Goal: Transaction & Acquisition: Purchase product/service

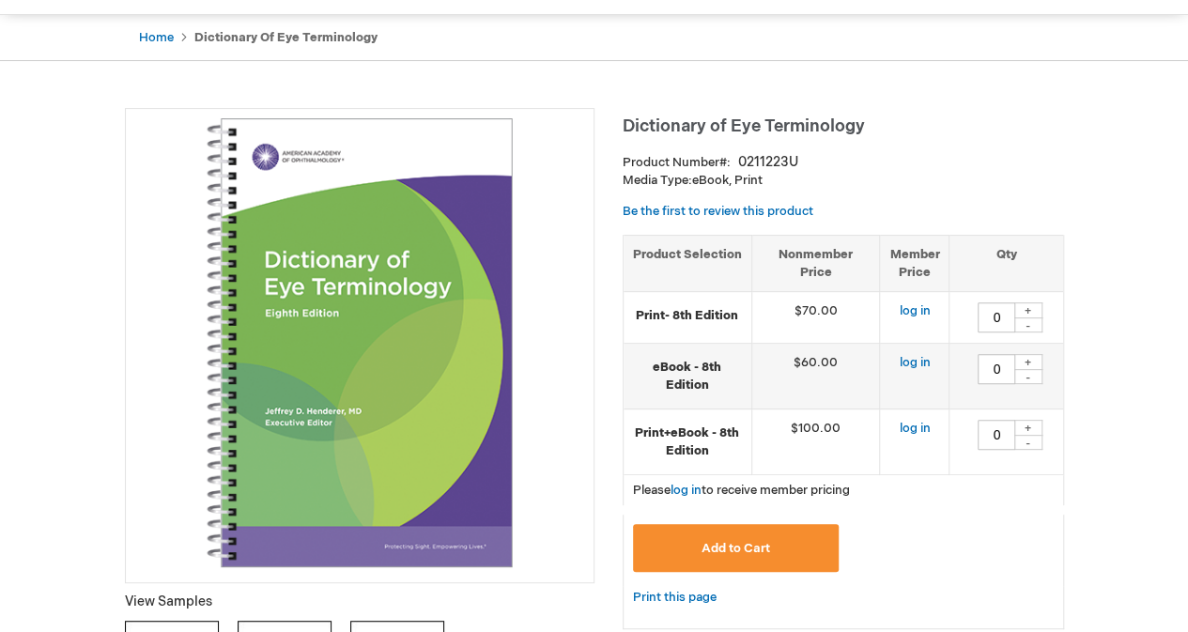
scroll to position [171, 0]
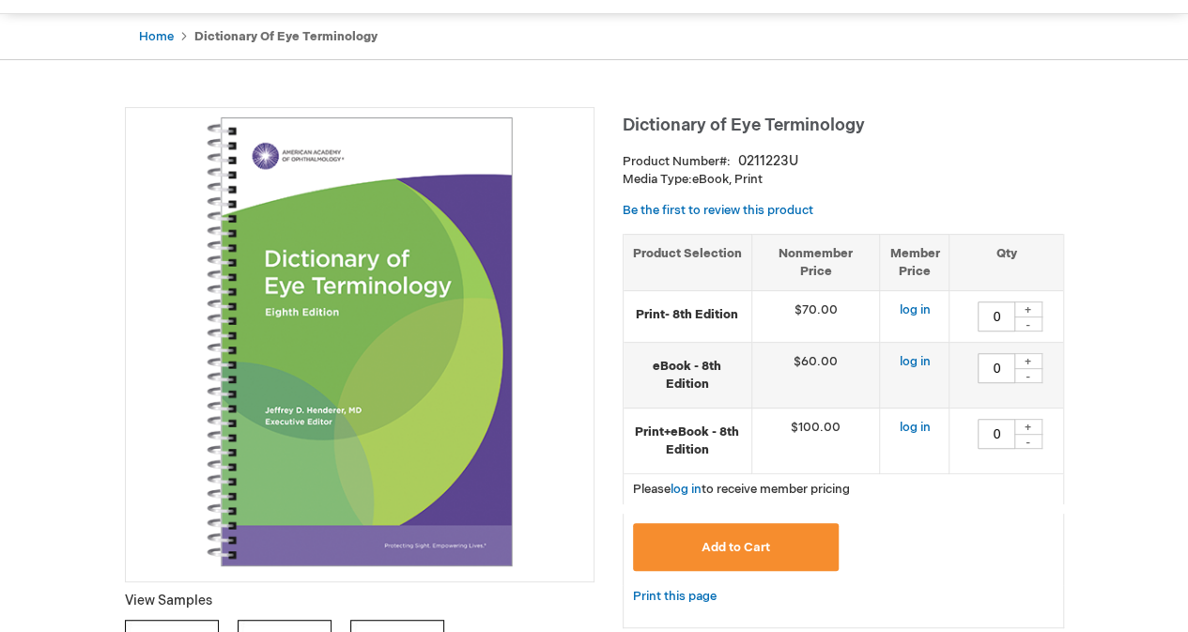
click at [1035, 354] on div "+" at bounding box center [1028, 361] width 28 height 16
type input "1"
click at [771, 562] on button "Add to Cart" at bounding box center [736, 547] width 207 height 48
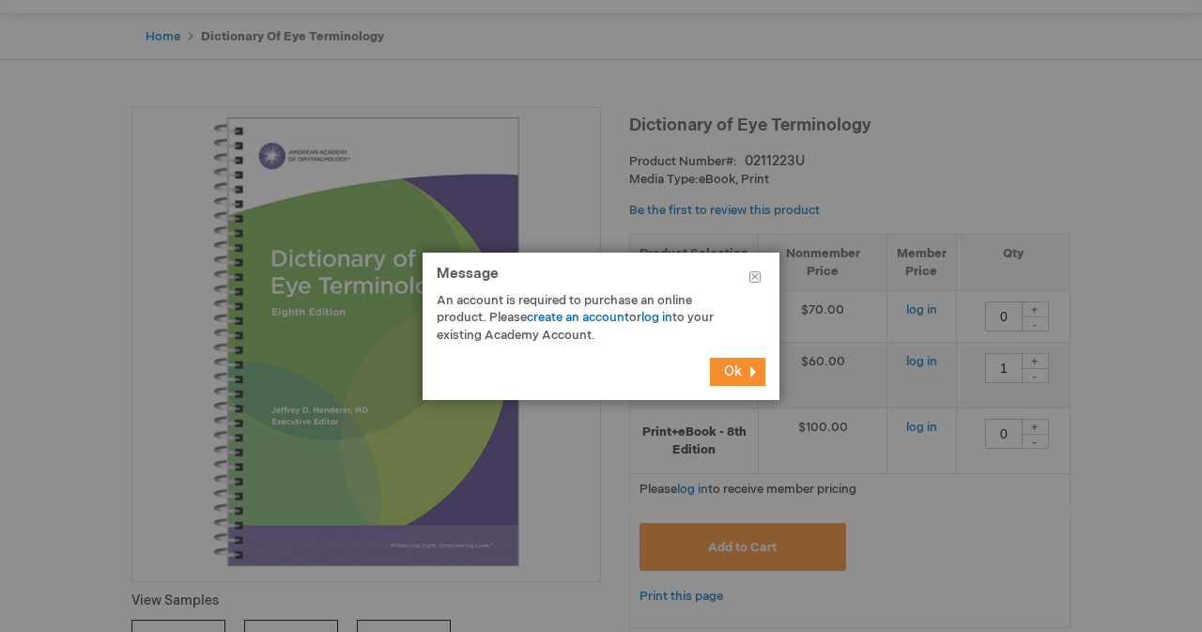
click at [728, 369] on span "Ok" at bounding box center [733, 371] width 18 height 16
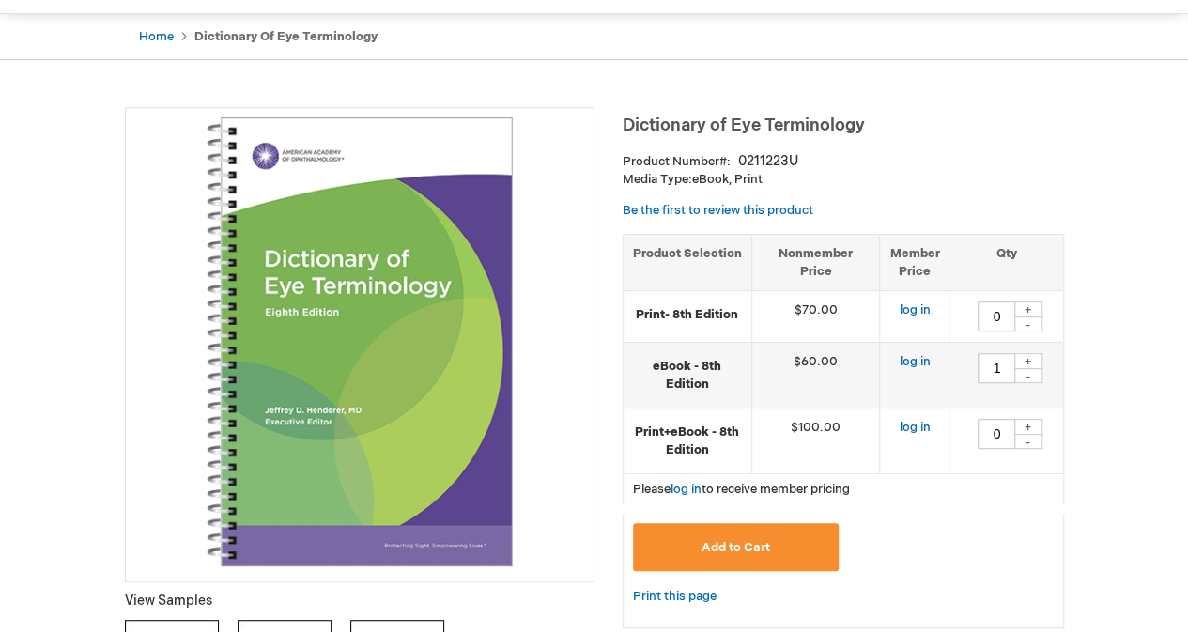
scroll to position [0, 0]
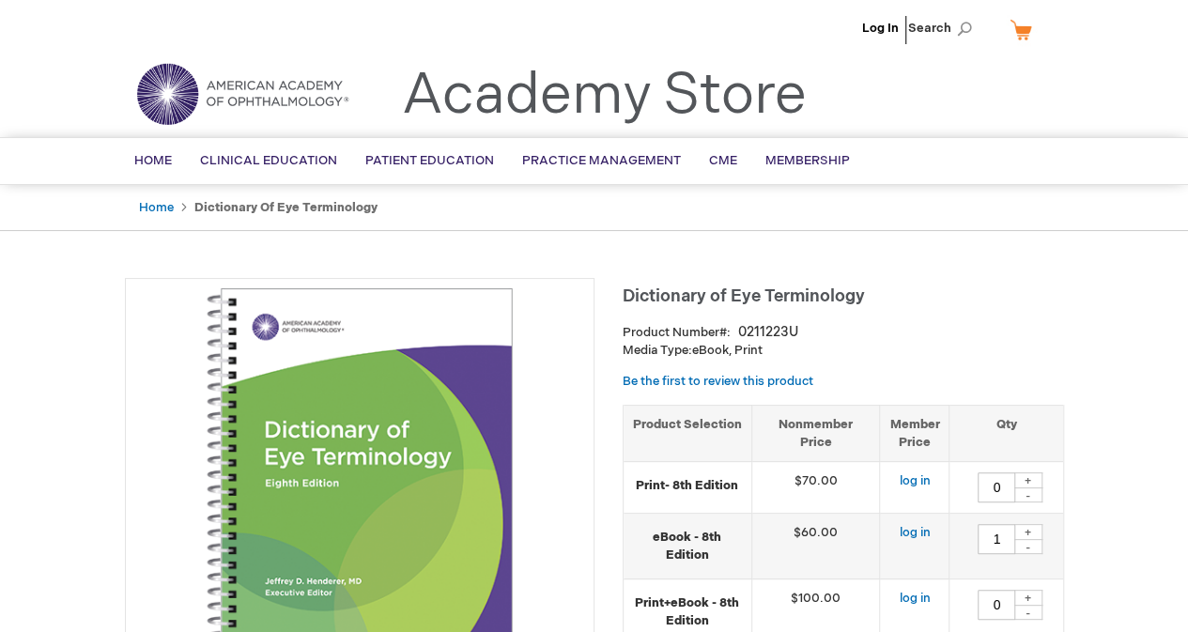
click at [890, 39] on li "Log In" at bounding box center [880, 28] width 46 height 56
click at [894, 23] on link "Log In" at bounding box center [880, 28] width 37 height 15
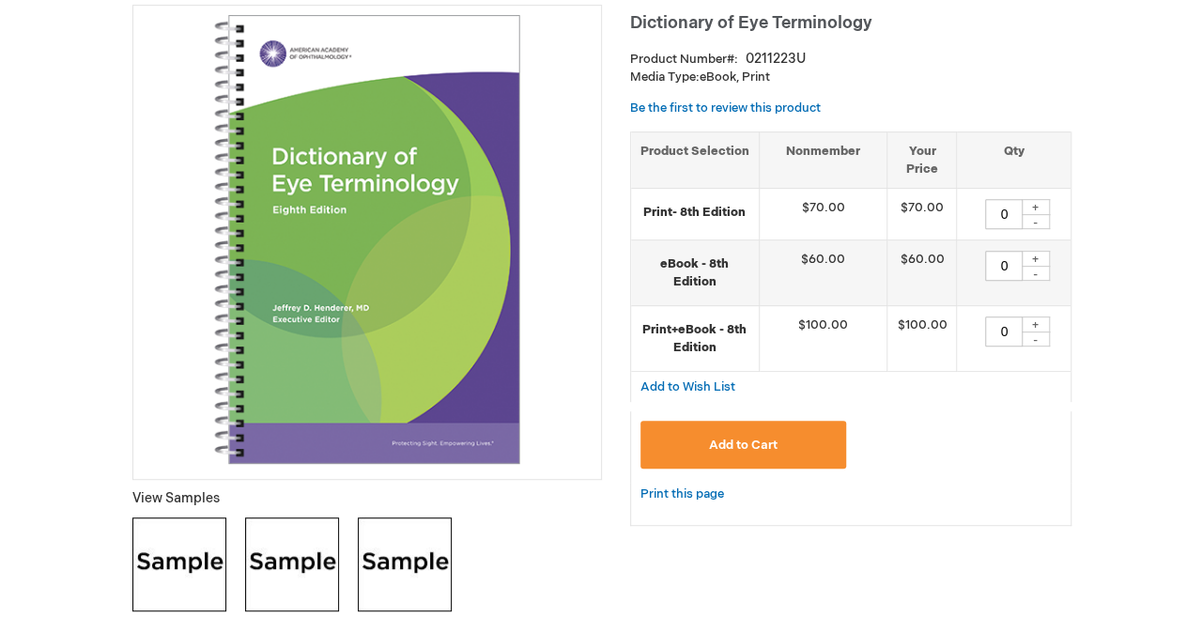
scroll to position [282, 0]
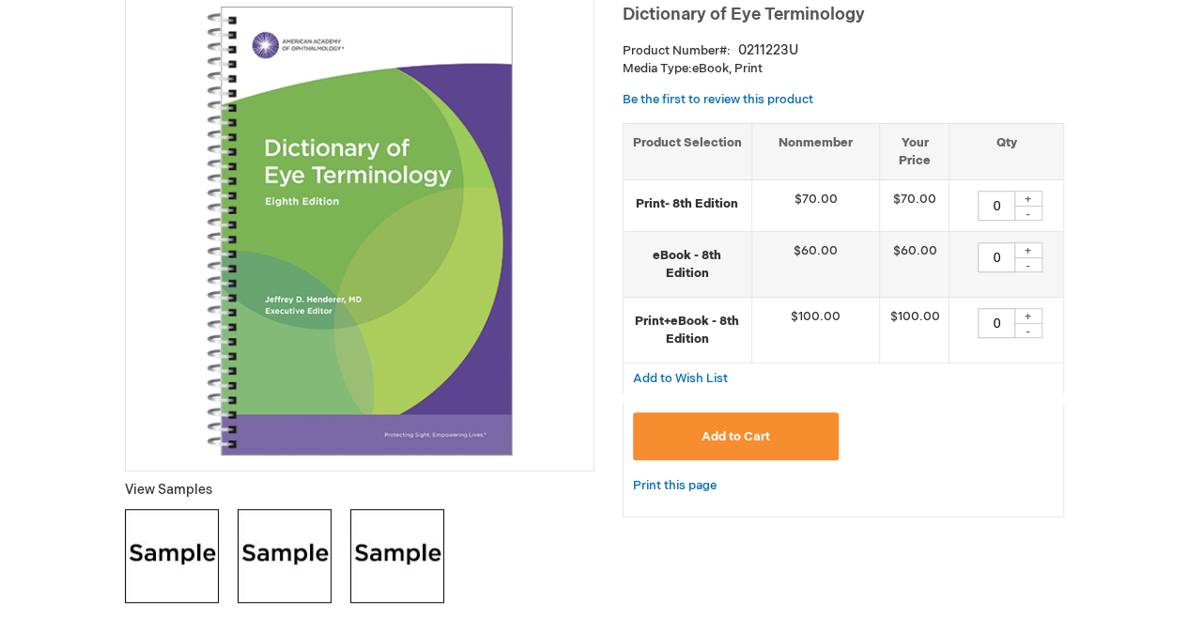
click at [1035, 246] on div "+" at bounding box center [1028, 250] width 28 height 16
type input "1"
click at [715, 442] on button "Add to Cart" at bounding box center [736, 436] width 207 height 48
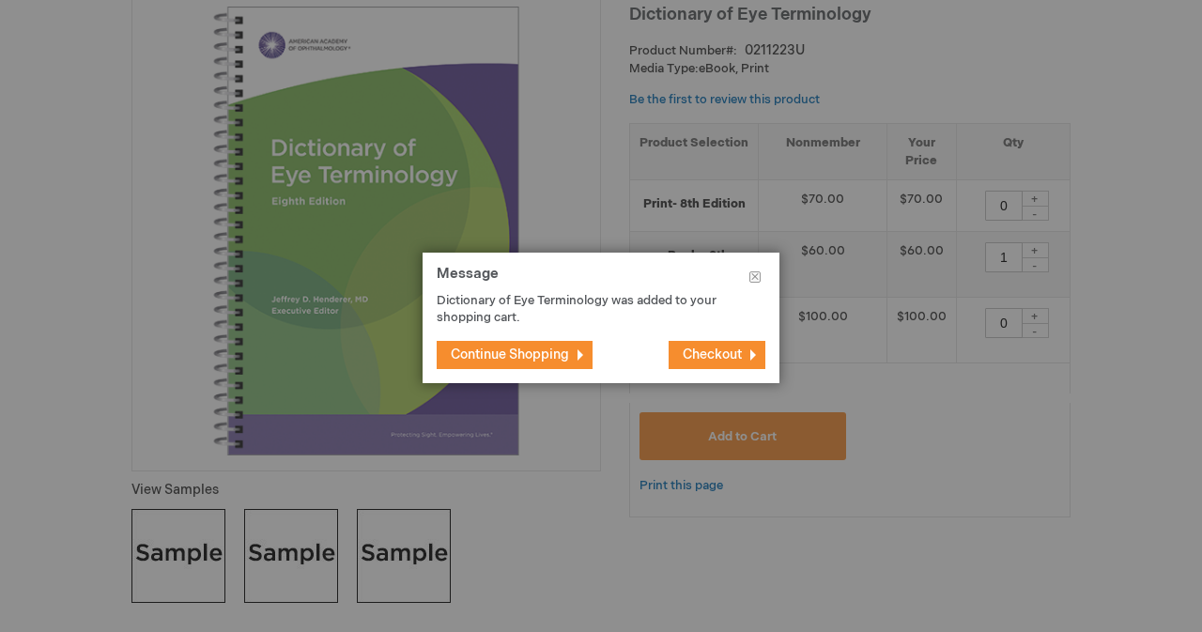
click at [736, 362] on button "Checkout" at bounding box center [716, 355] width 97 height 28
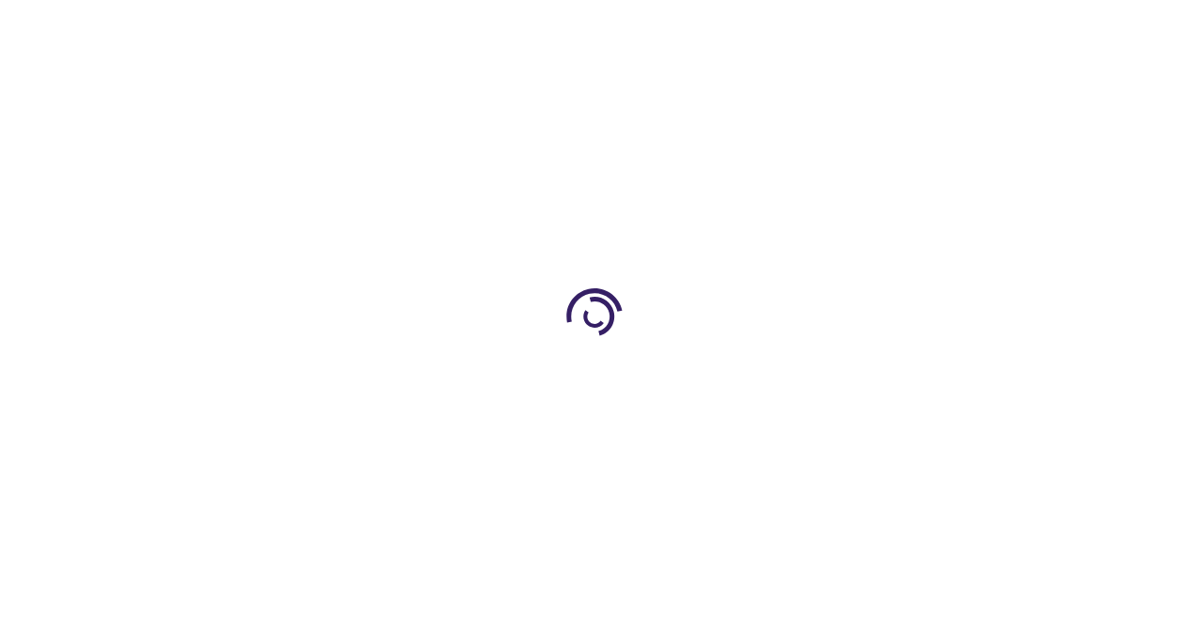
select select "US"
select select "32"
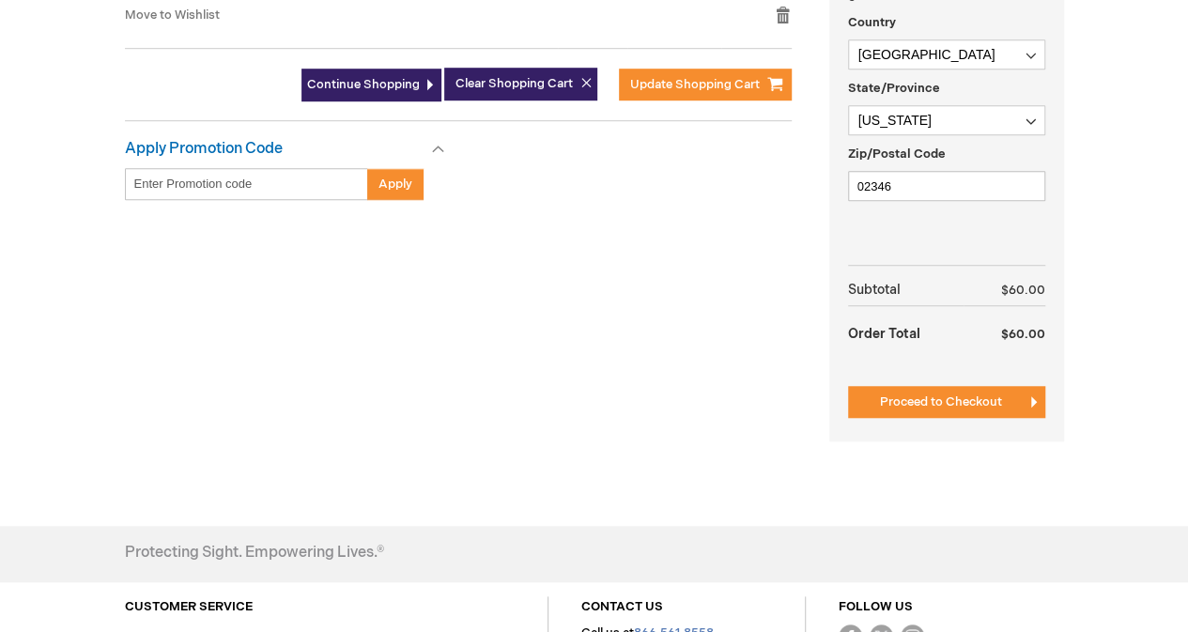
scroll to position [615, 0]
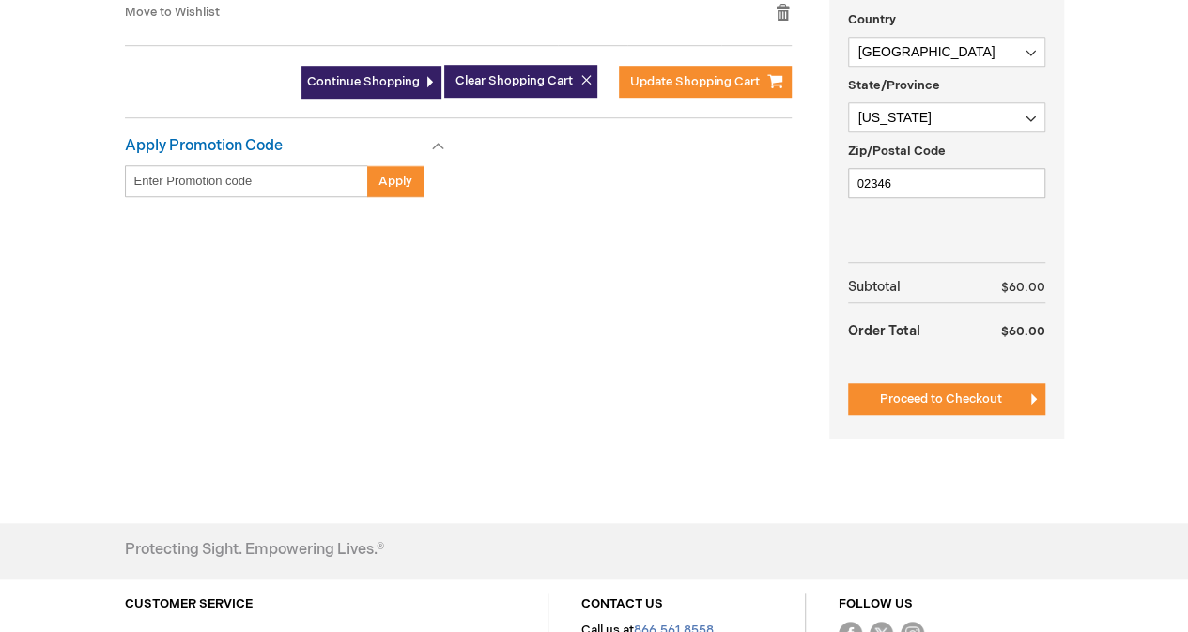
click at [217, 182] on input "Enter discount code" at bounding box center [246, 181] width 243 height 32
type input "STUDENT"
click at [396, 192] on button "Apply" at bounding box center [395, 181] width 56 height 32
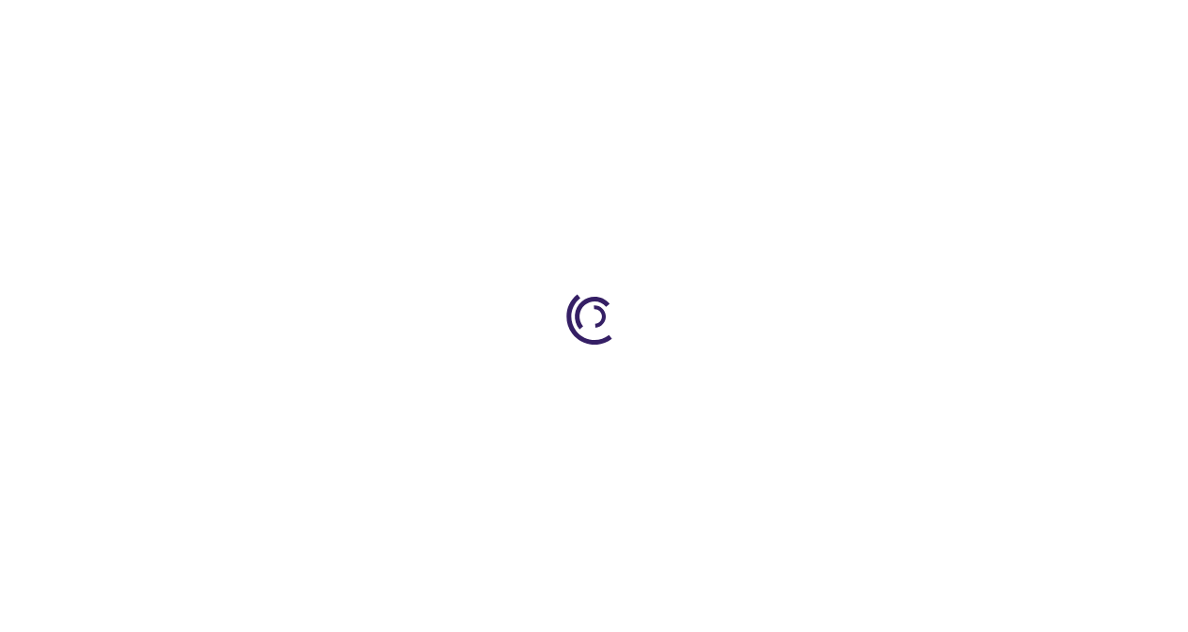
select select "US"
select select "32"
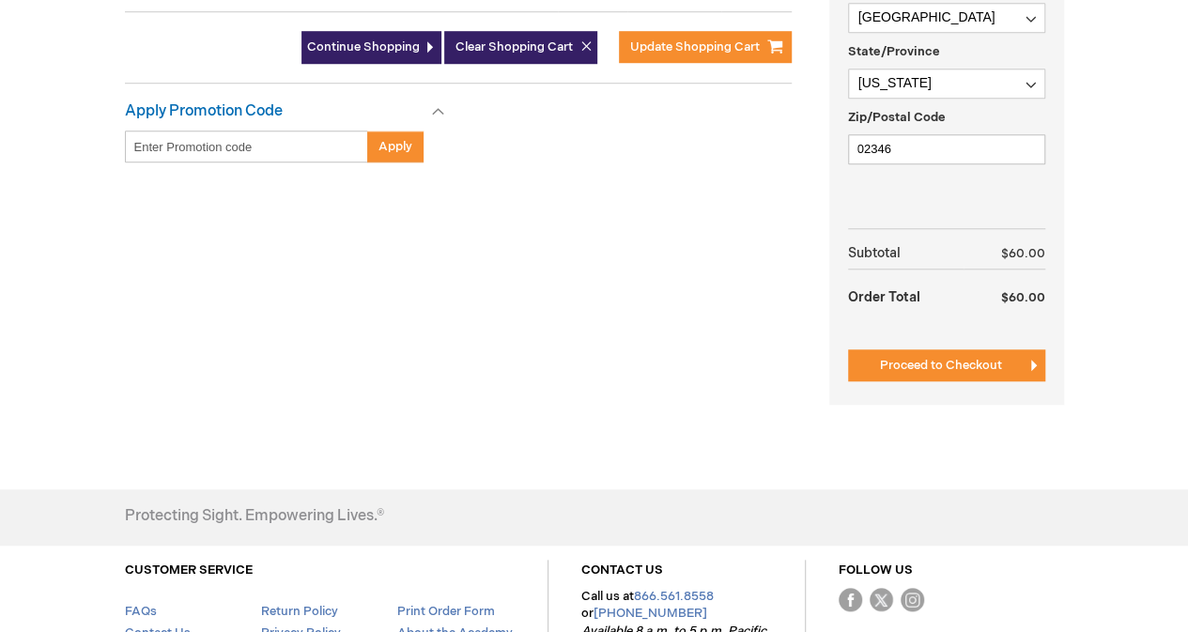
scroll to position [712, 0]
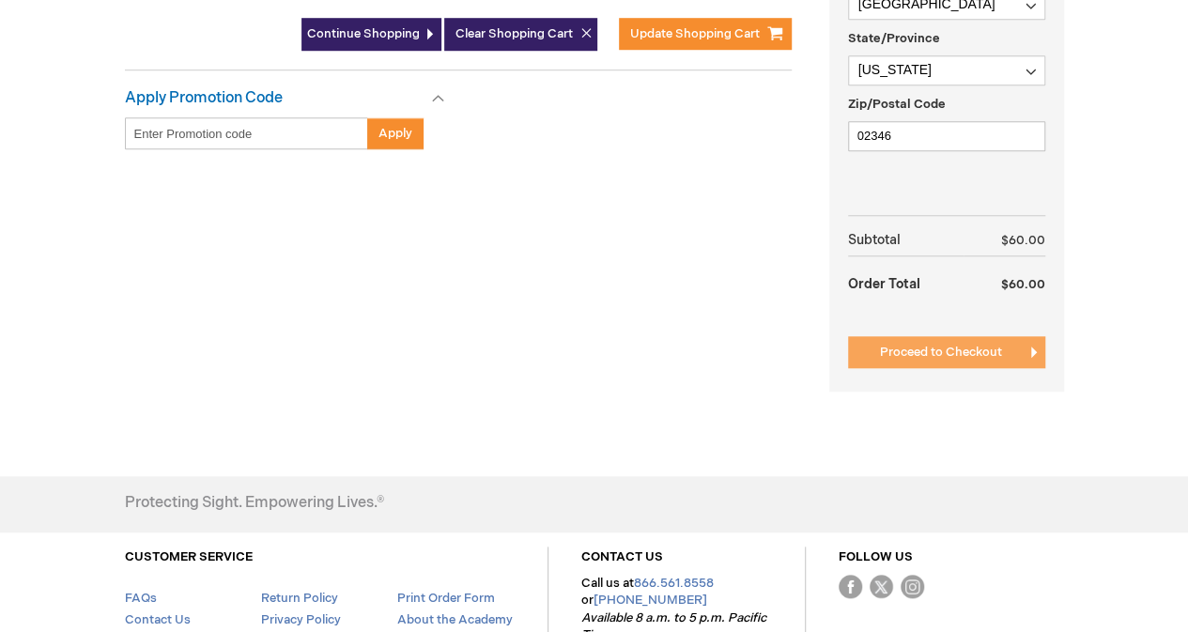
click at [971, 358] on button "Proceed to Checkout" at bounding box center [946, 352] width 197 height 32
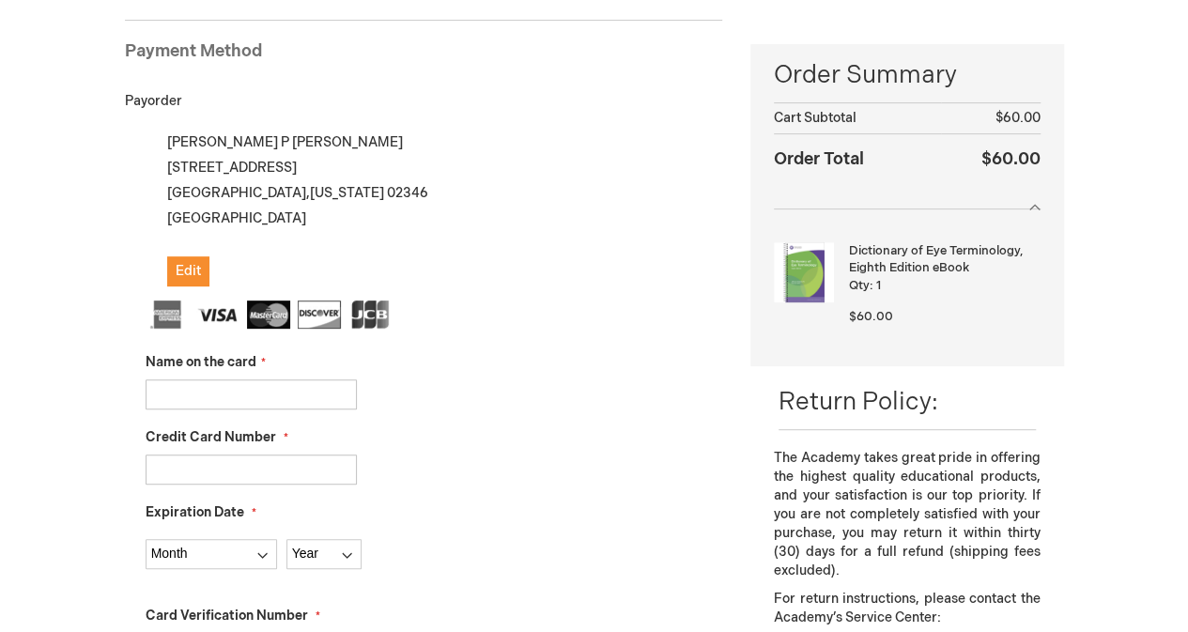
click at [178, 394] on input "Name on the card" at bounding box center [251, 394] width 211 height 30
type input "[PERSON_NAME]"
type input "[CREDIT_CARD_NUMBER]"
select select "2"
select select "2027"
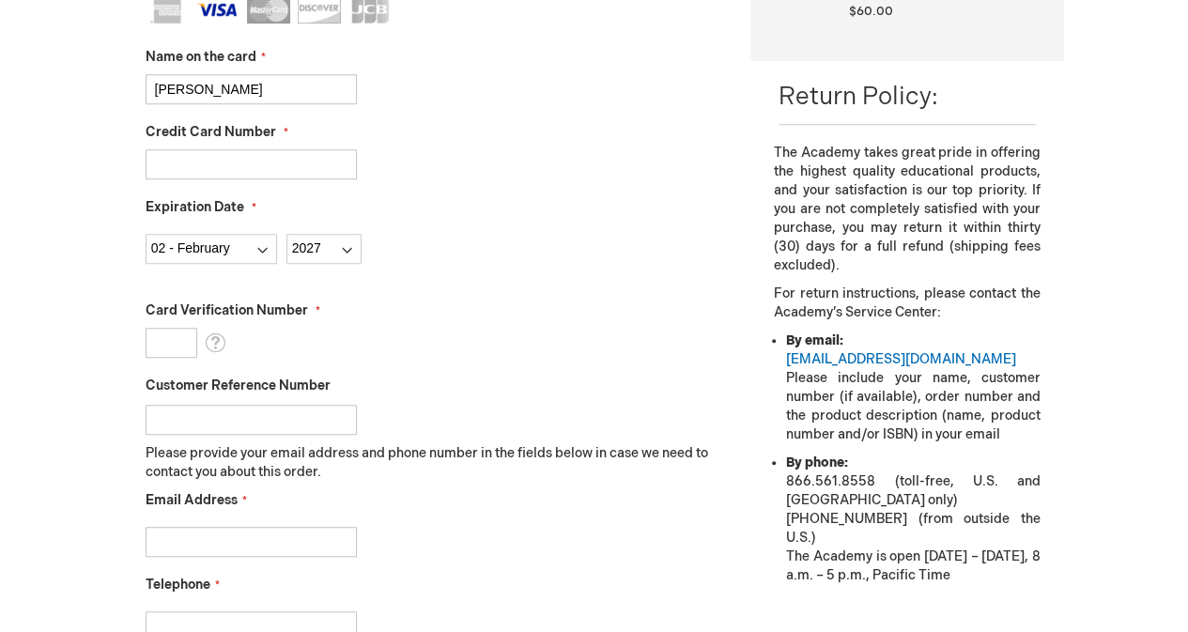
scroll to position [579, 0]
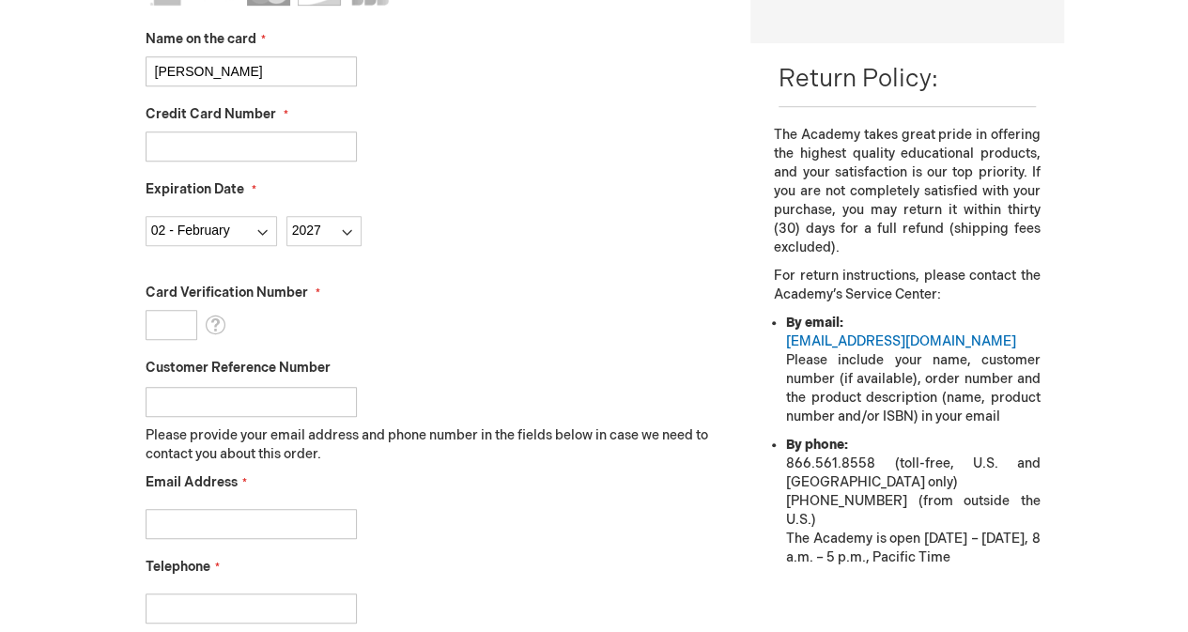
click at [284, 67] on input "[PERSON_NAME]" at bounding box center [251, 71] width 211 height 30
type input "Mikayla"
type input "4232231074845259"
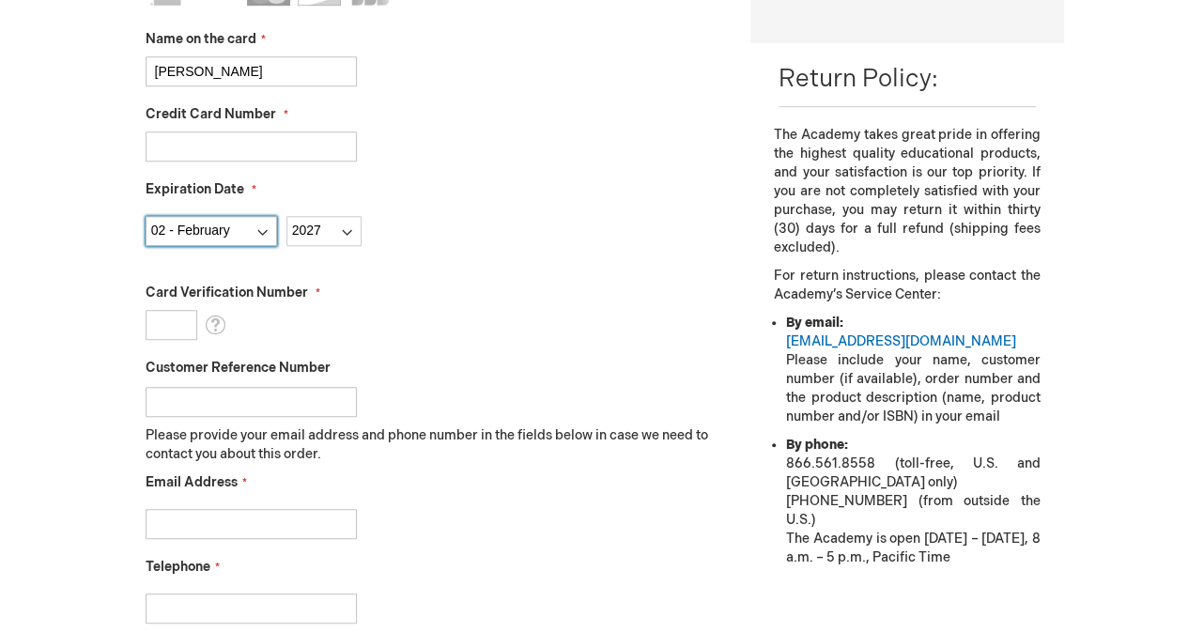
select select "1"
select select "2026"
type input "165"
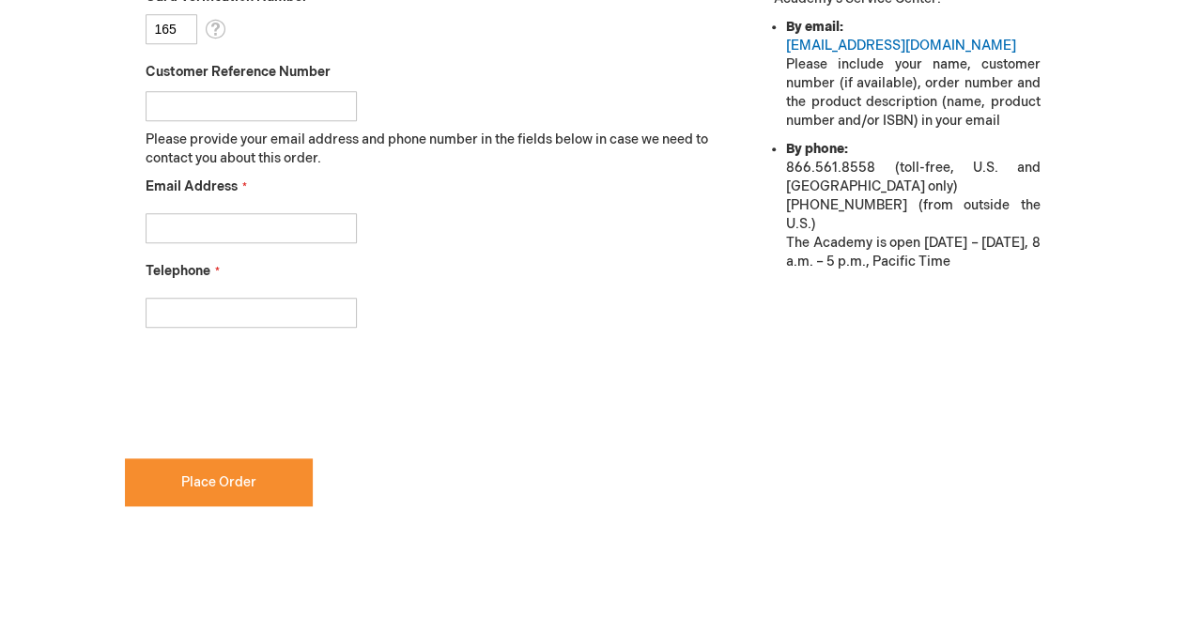
scroll to position [876, 0]
click at [273, 219] on input "Email Address" at bounding box center [251, 227] width 211 height 30
type input "michael.donahue004@umb.edu"
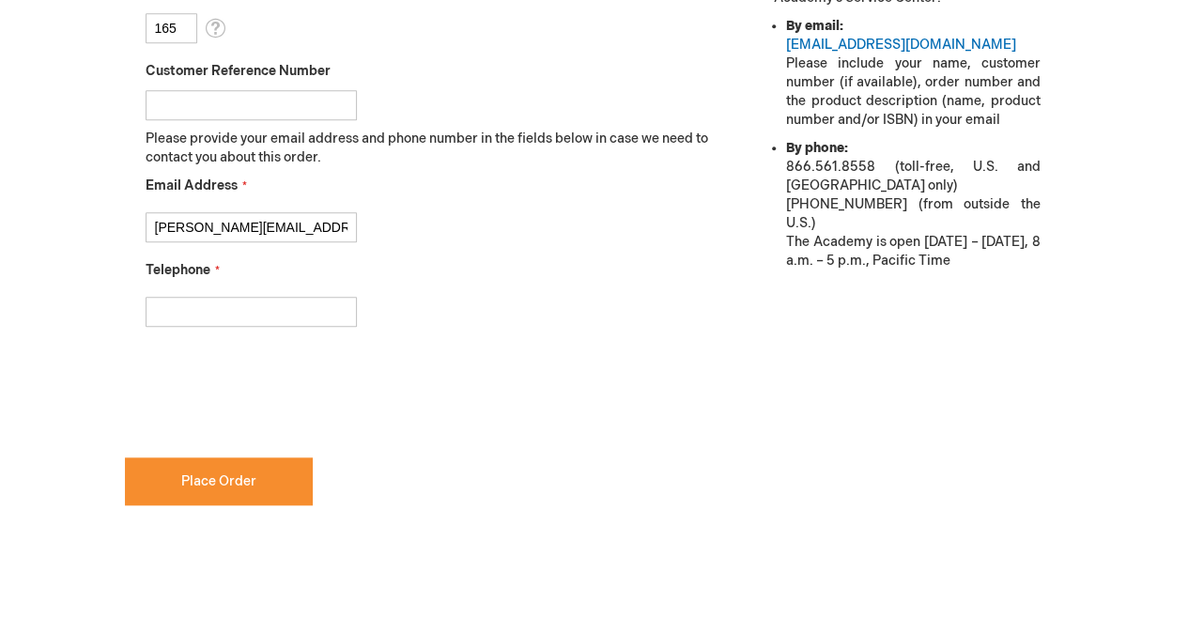
click at [266, 301] on input "Telephone" at bounding box center [251, 312] width 211 height 30
type input "7816263411"
checkbox input "true"
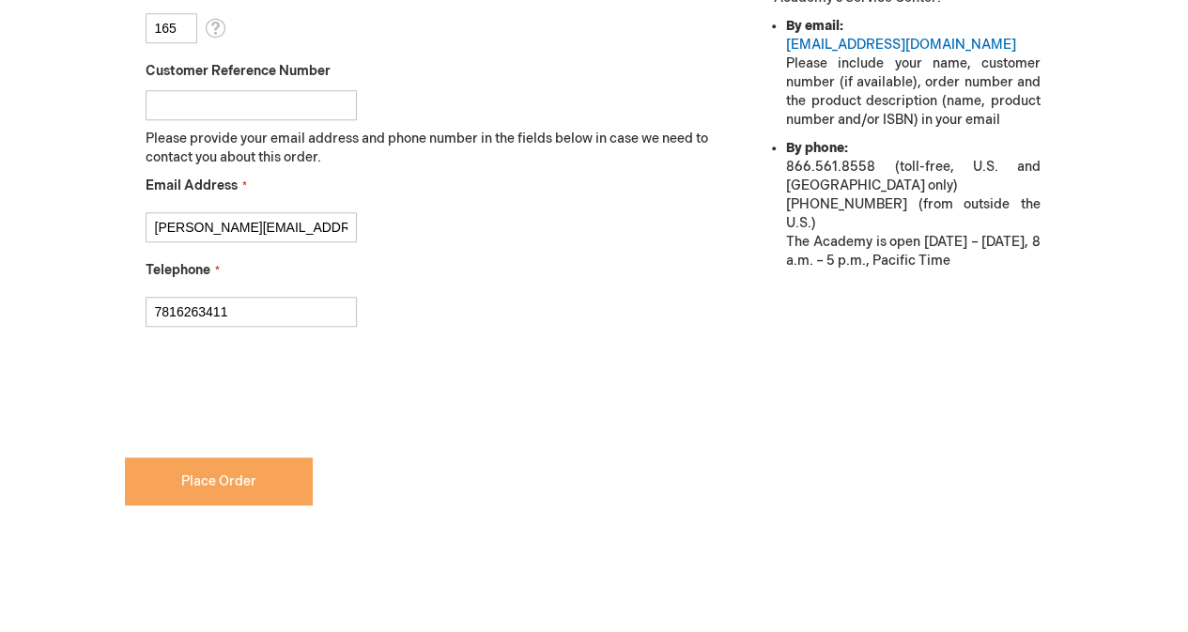
click at [226, 480] on span "Place Order" at bounding box center [218, 481] width 75 height 16
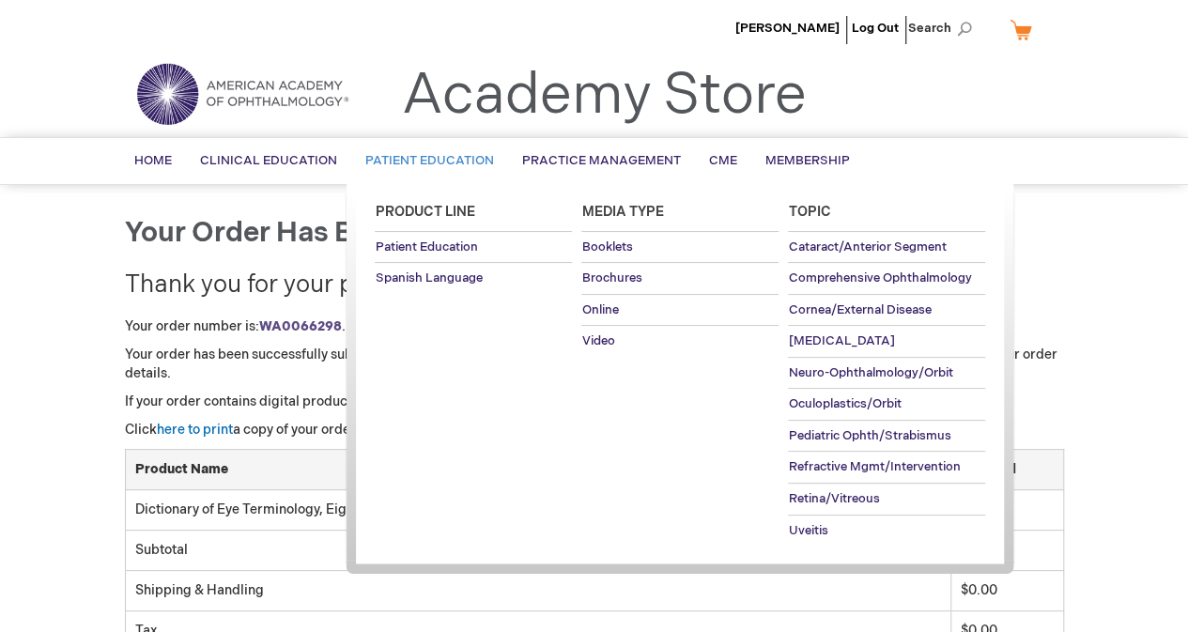
scroll to position [1, 0]
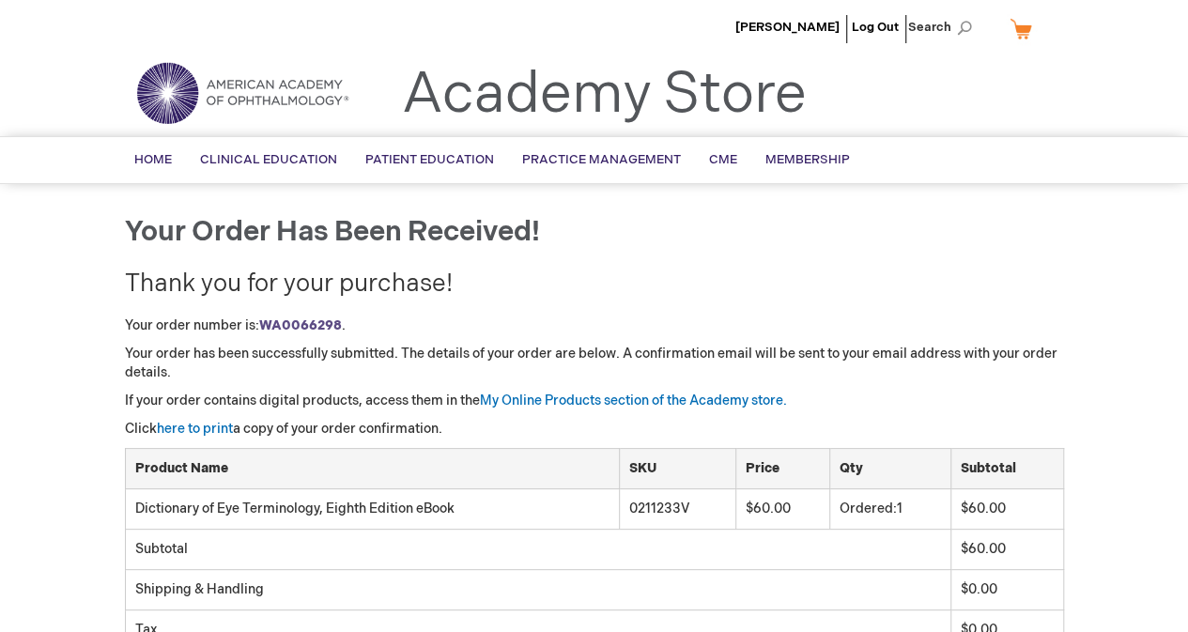
click at [222, 383] on div "Your order number is: WA0066298 . Your order has been successfully submitted. T…" at bounding box center [594, 550] width 939 height 468
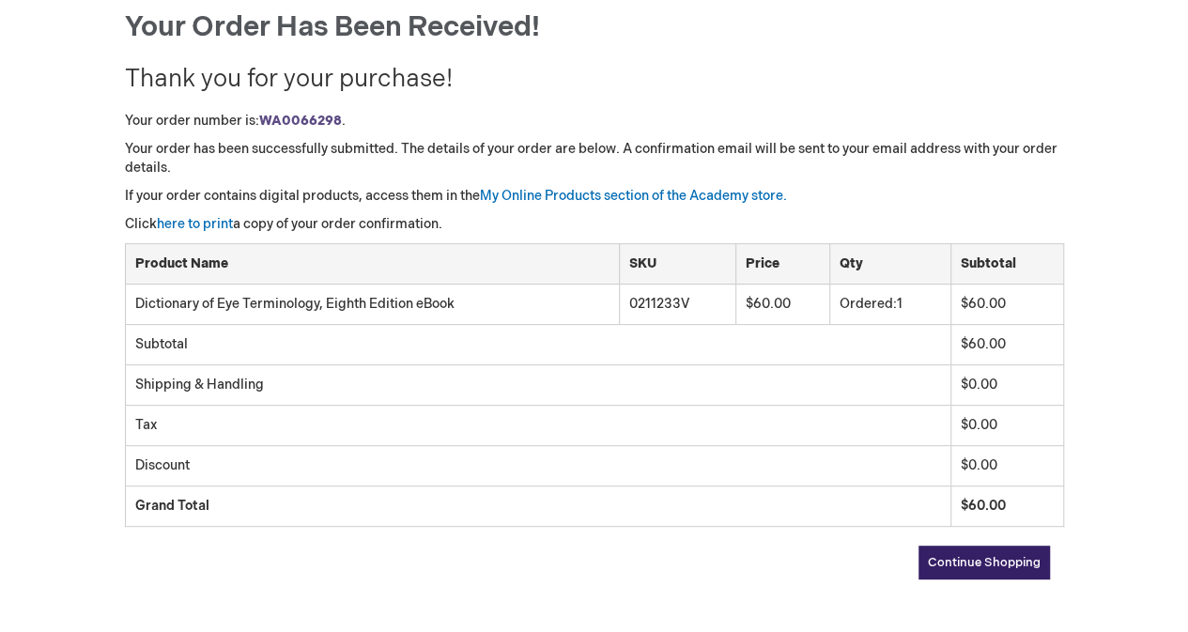
scroll to position [0, 0]
